Goal: Task Accomplishment & Management: Manage account settings

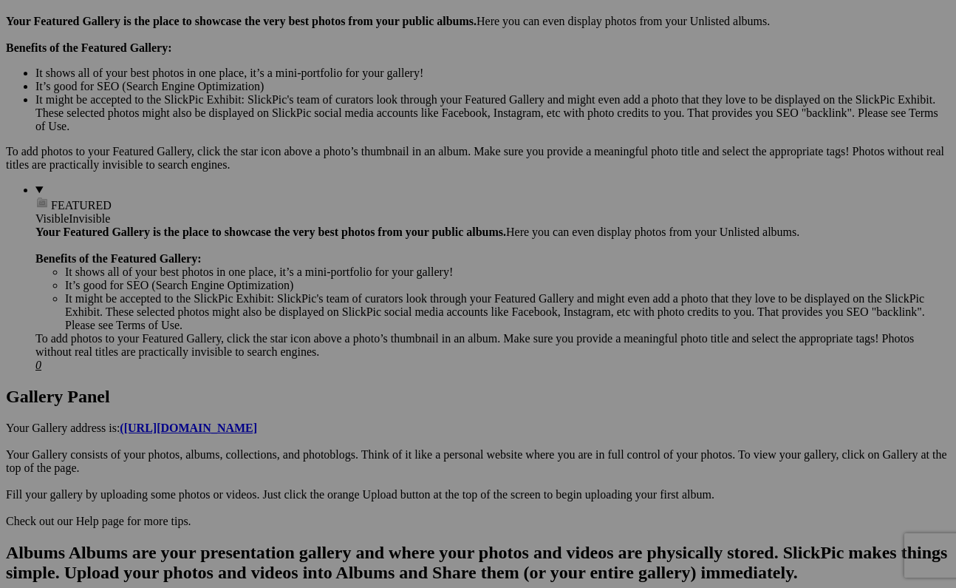
scroll to position [462, 0]
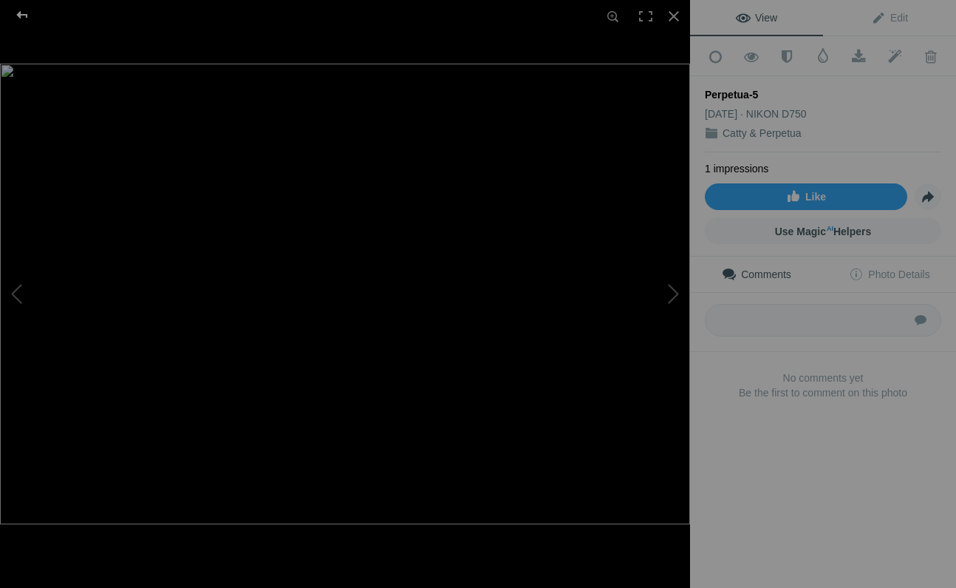
click at [16, 9] on div at bounding box center [22, 15] width 53 height 30
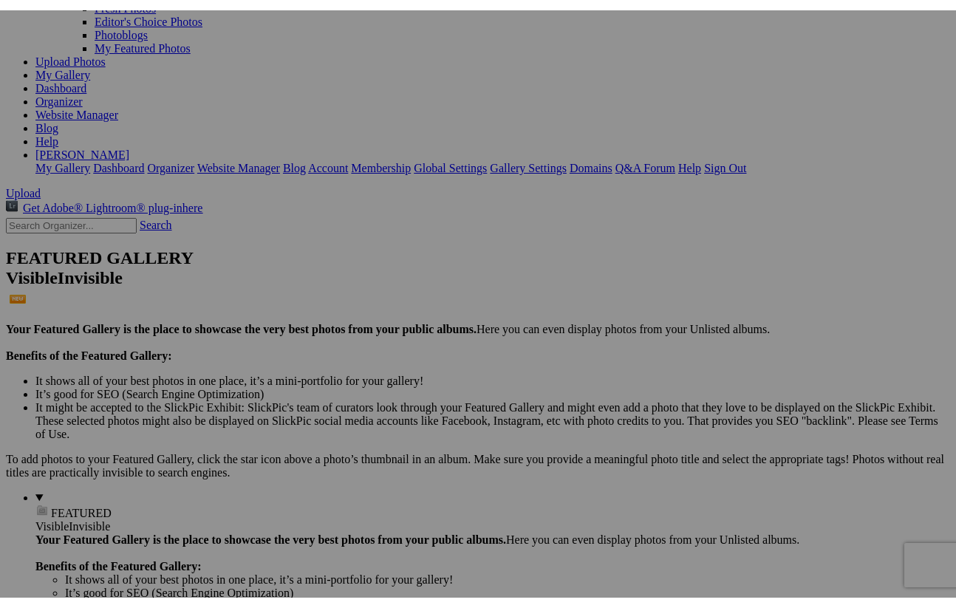
scroll to position [172, 0]
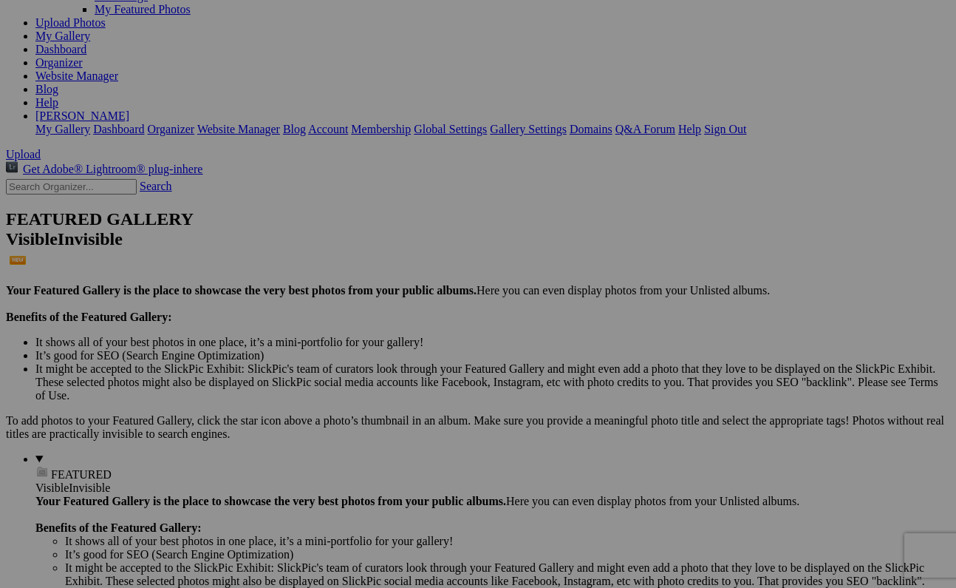
click at [380, 398] on span "Yes" at bounding box center [371, 404] width 17 height 13
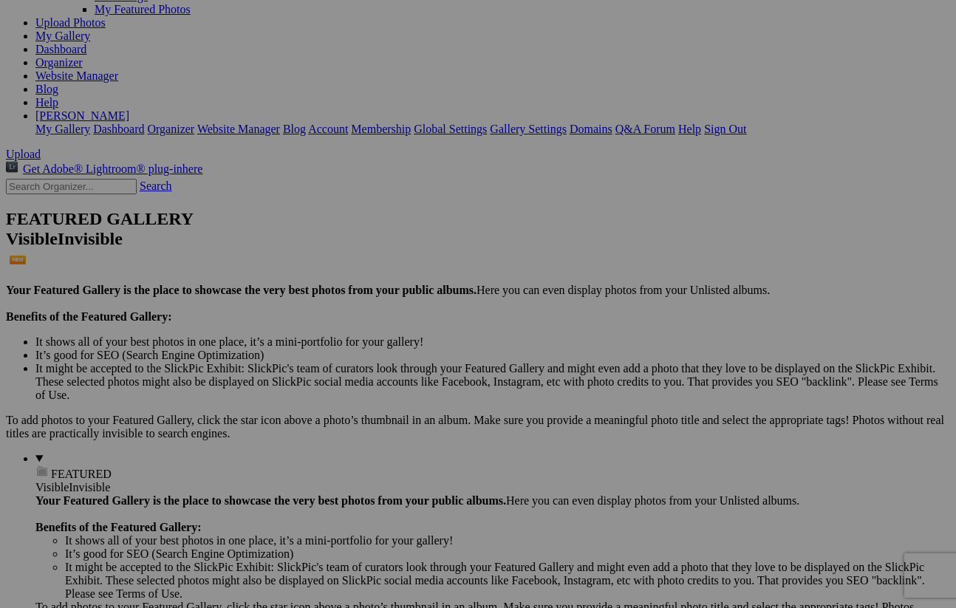
scroll to position [0, 0]
